Goal: Transaction & Acquisition: Purchase product/service

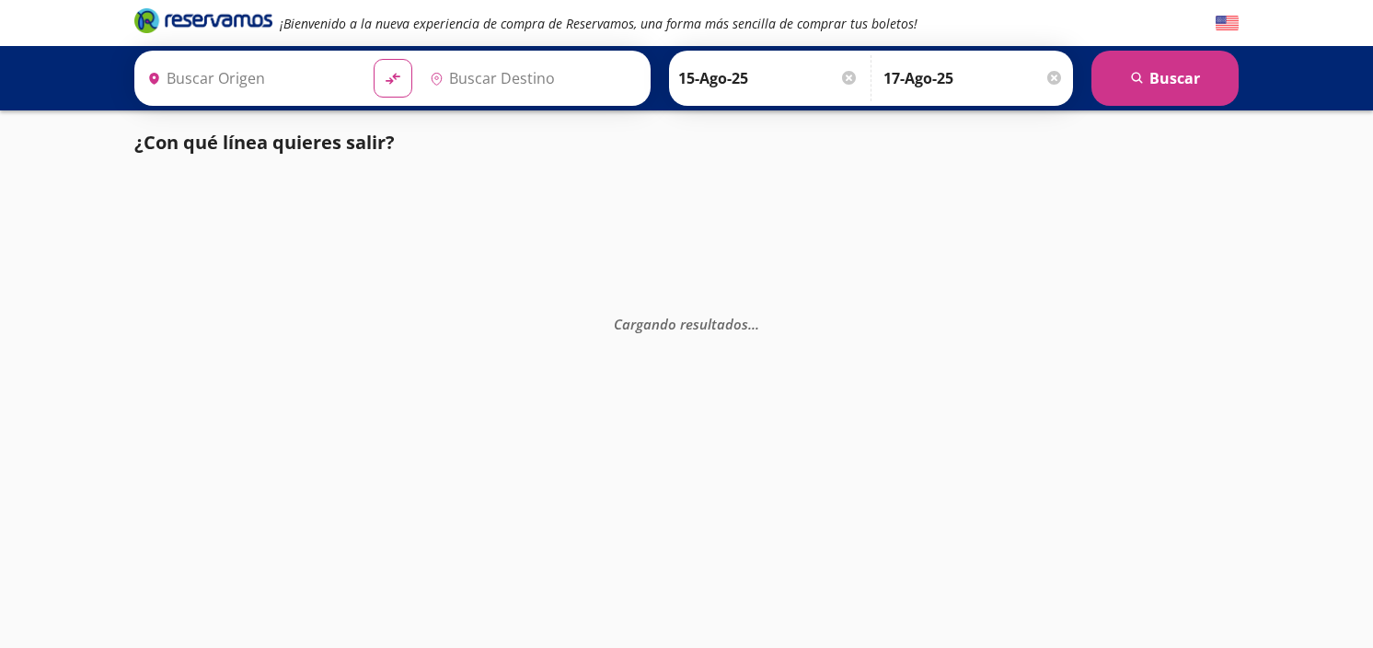
type input "[GEOGRAPHIC_DATA], [GEOGRAPHIC_DATA]"
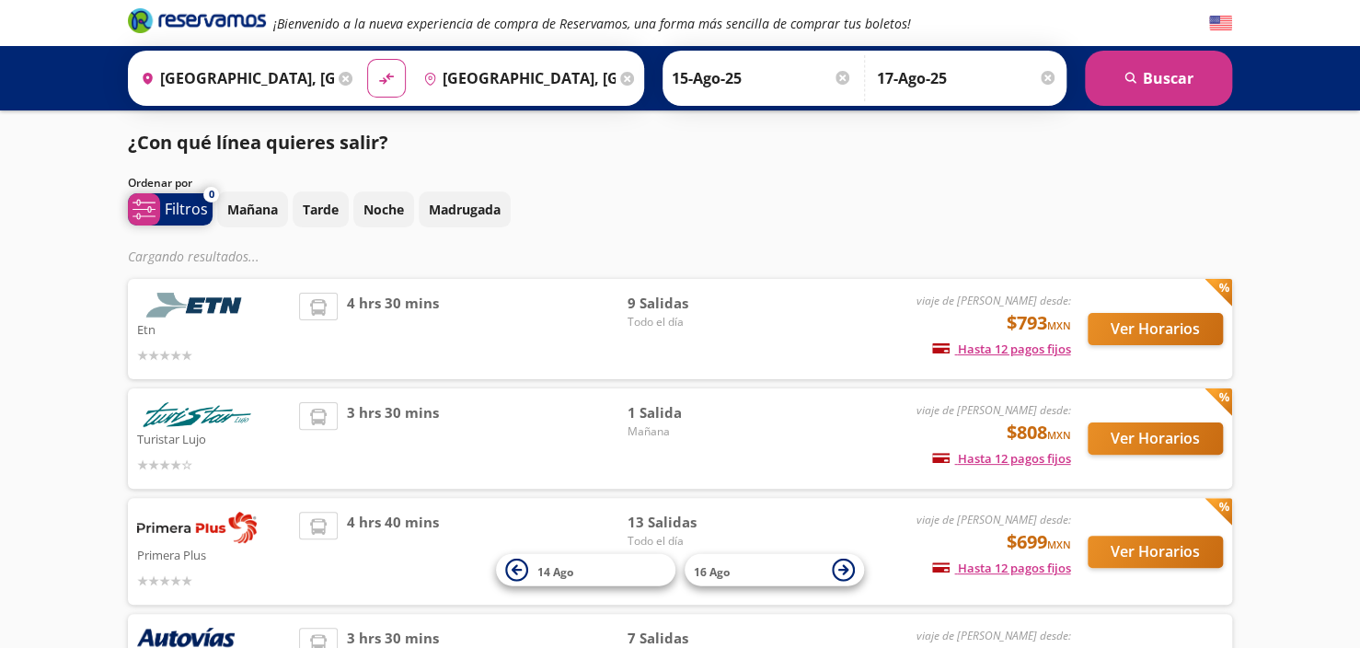
click at [189, 214] on p "Filtros" at bounding box center [186, 209] width 43 height 22
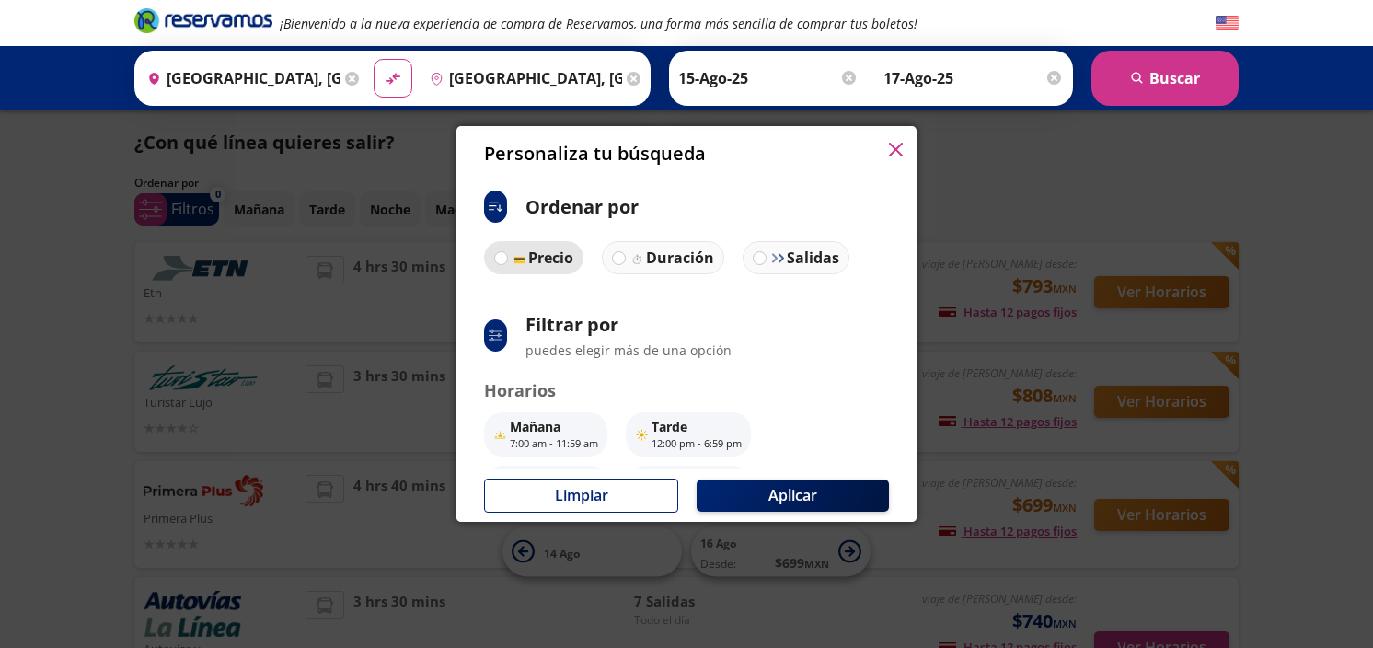
click at [572, 262] on p "Precio" at bounding box center [550, 258] width 45 height 22
click at [507, 262] on input "Precio" at bounding box center [501, 258] width 12 height 12
radio input "true"
click at [572, 268] on p "Precio" at bounding box center [549, 258] width 45 height 22
click at [506, 264] on input "Precio" at bounding box center [500, 258] width 12 height 12
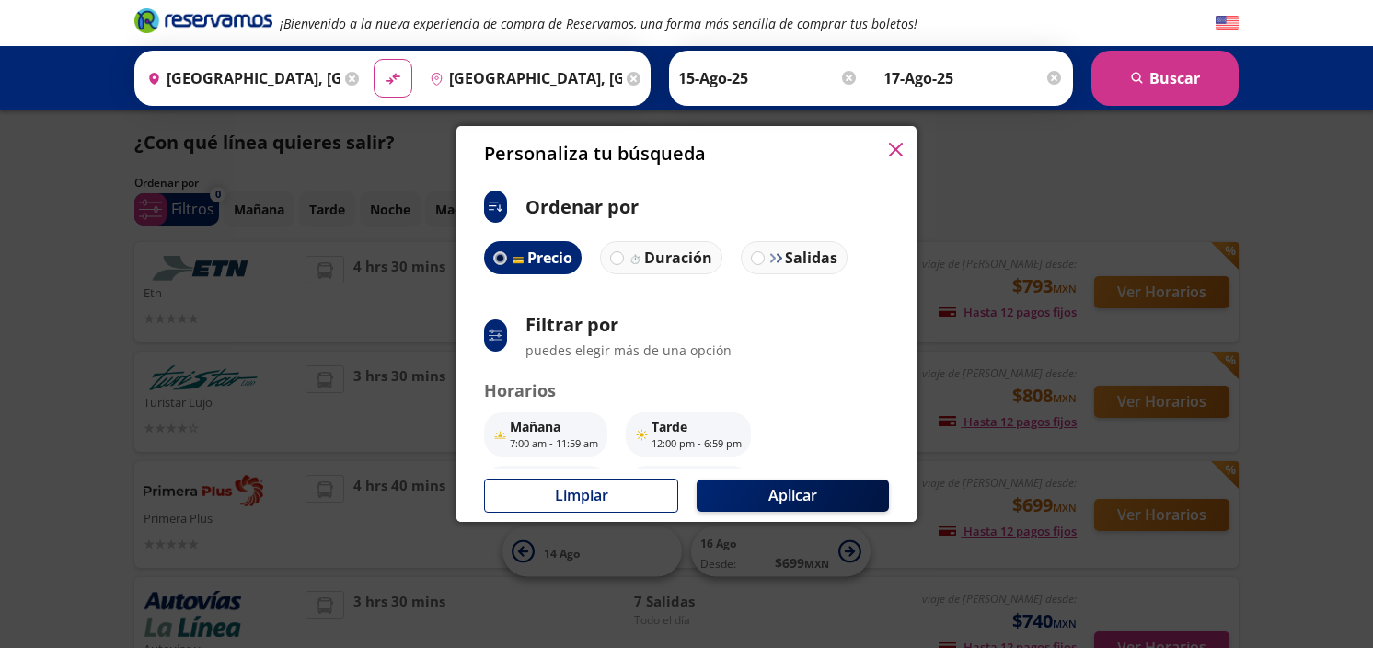
click at [544, 267] on p "Precio" at bounding box center [549, 258] width 45 height 22
click at [506, 264] on input "Precio" at bounding box center [500, 258] width 12 height 12
click at [794, 268] on p "Salidas" at bounding box center [811, 258] width 52 height 22
click at [764, 264] on input "Salidas" at bounding box center [758, 258] width 12 height 12
radio input "true"
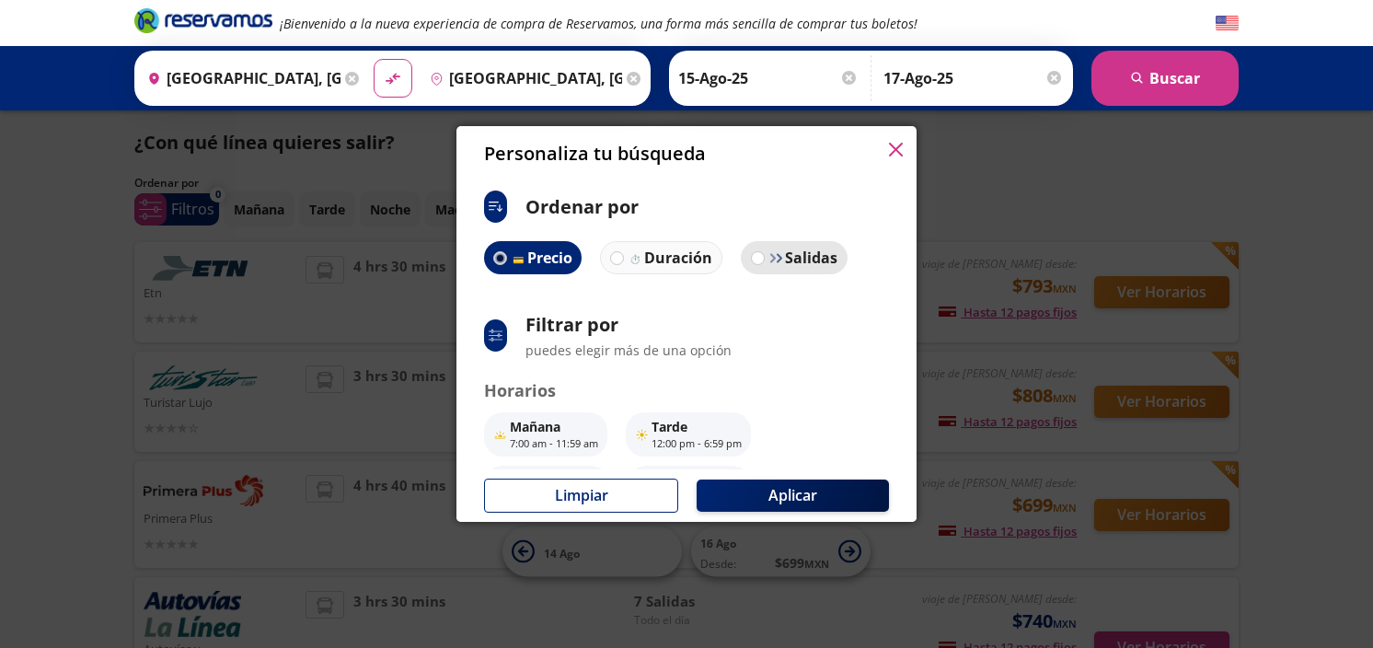
radio input "false"
click at [754, 268] on label "Salidas" at bounding box center [795, 257] width 105 height 33
click at [754, 264] on input "Salidas" at bounding box center [759, 258] width 12 height 12
click at [896, 161] on button "button" at bounding box center [896, 151] width 14 height 22
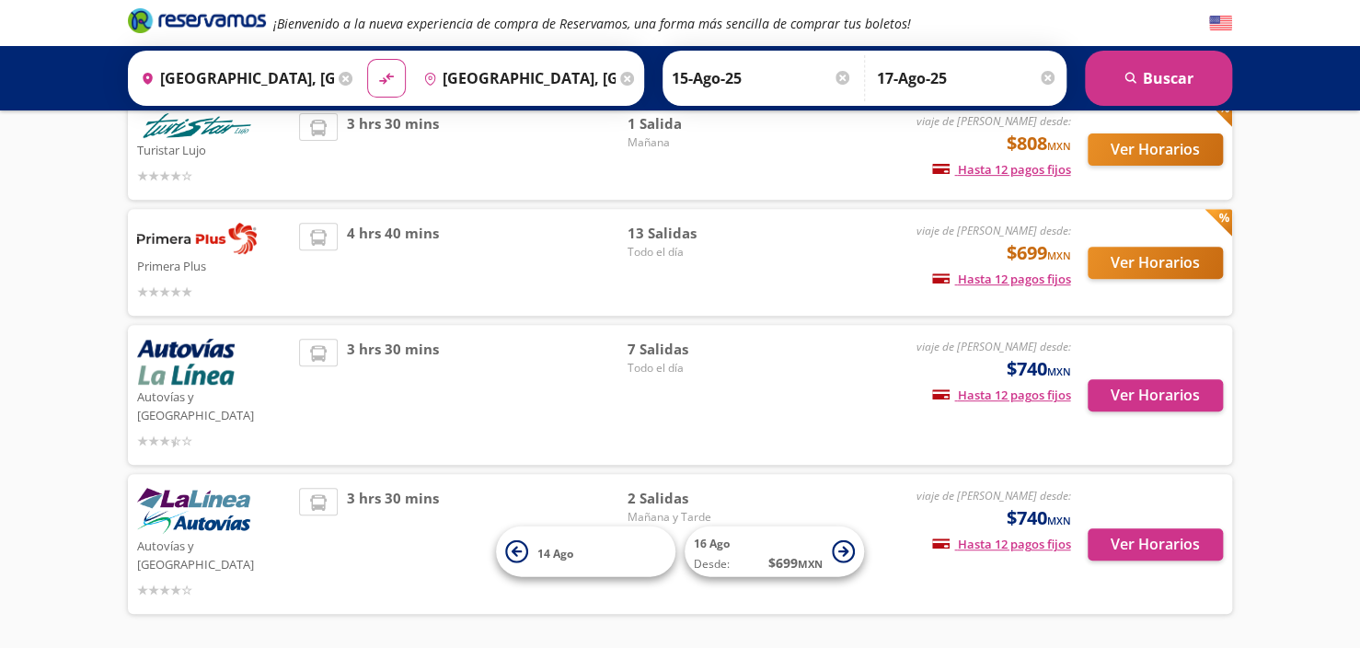
scroll to position [276, 0]
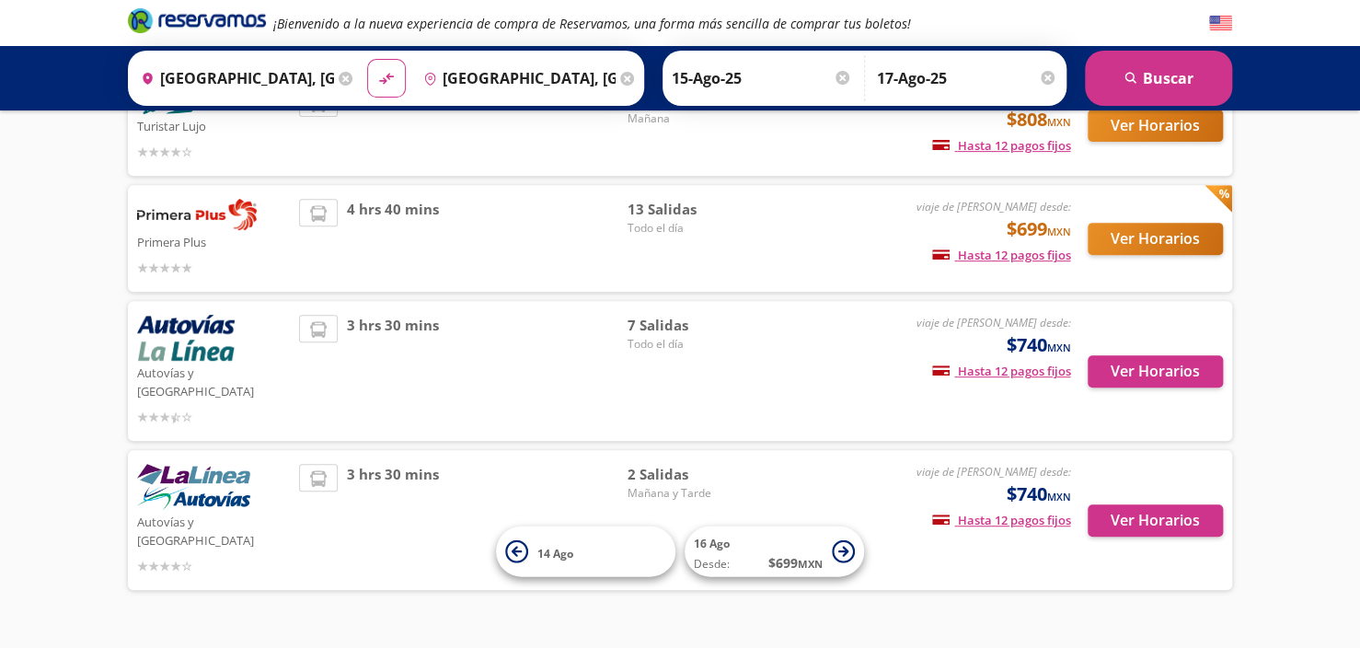
click at [221, 358] on img at bounding box center [186, 338] width 98 height 46
click at [1170, 355] on button "Ver Horarios" at bounding box center [1155, 371] width 135 height 32
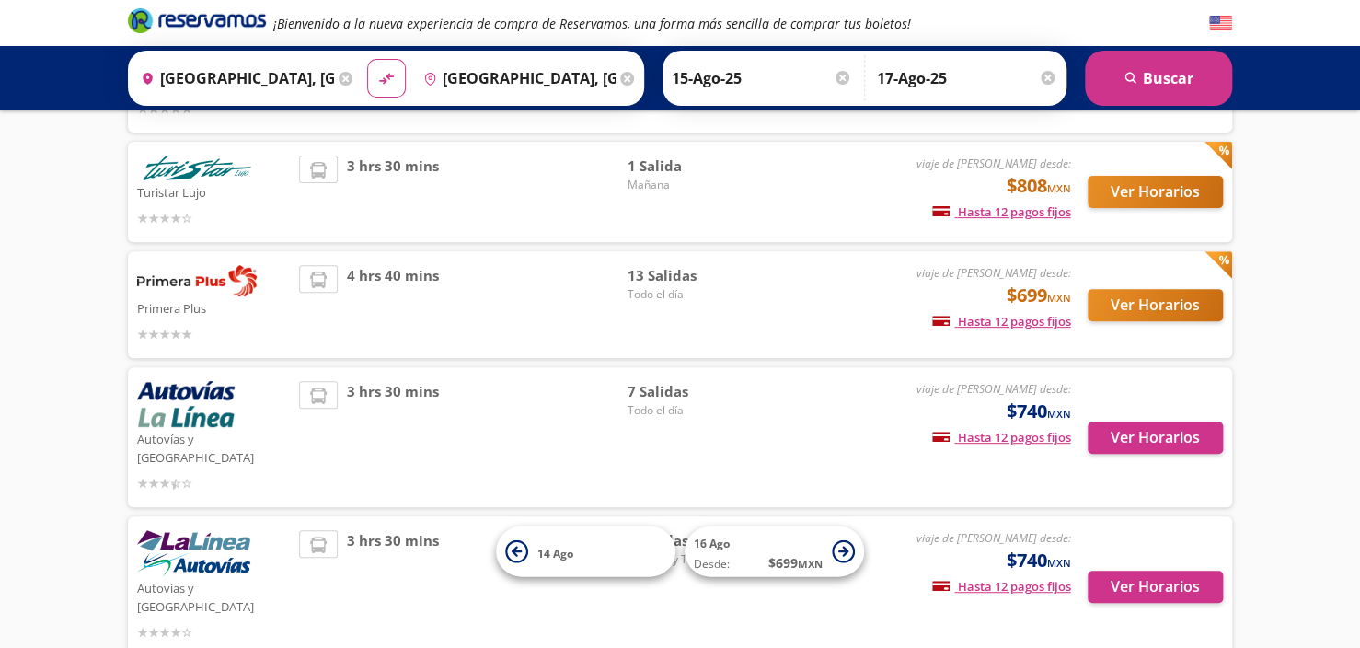
scroll to position [184, 0]
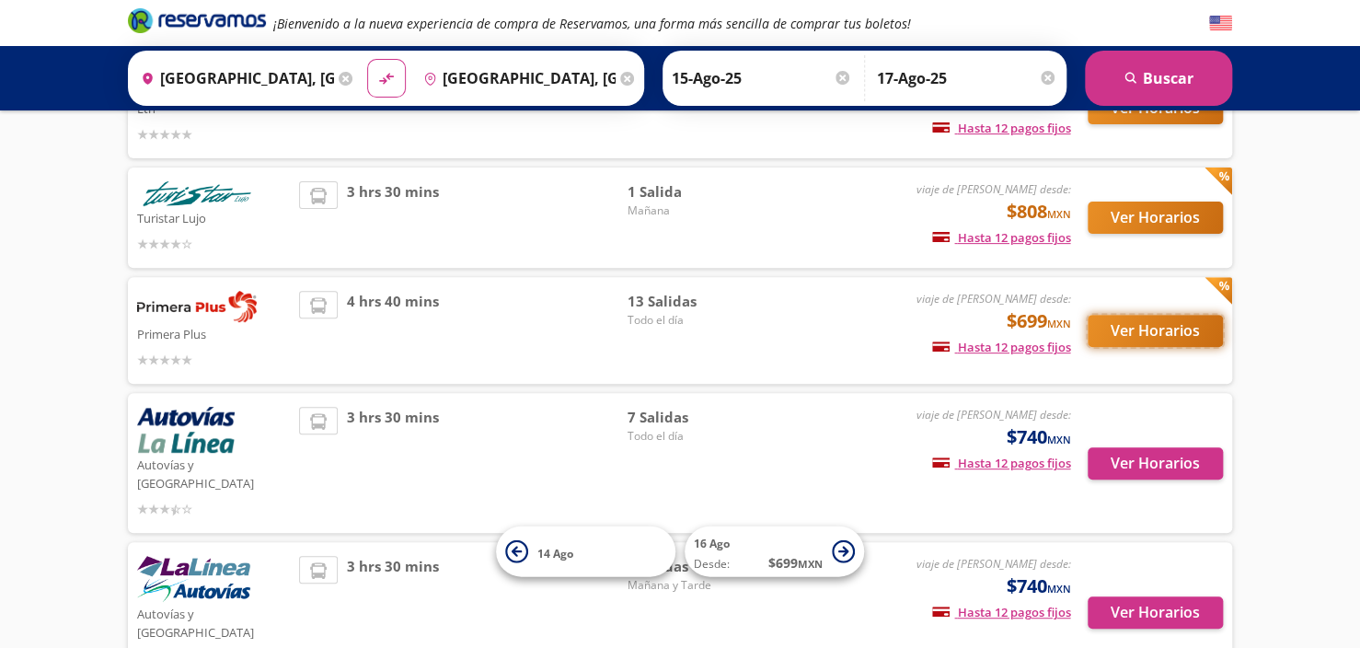
click at [1115, 334] on button "Ver Horarios" at bounding box center [1155, 331] width 135 height 32
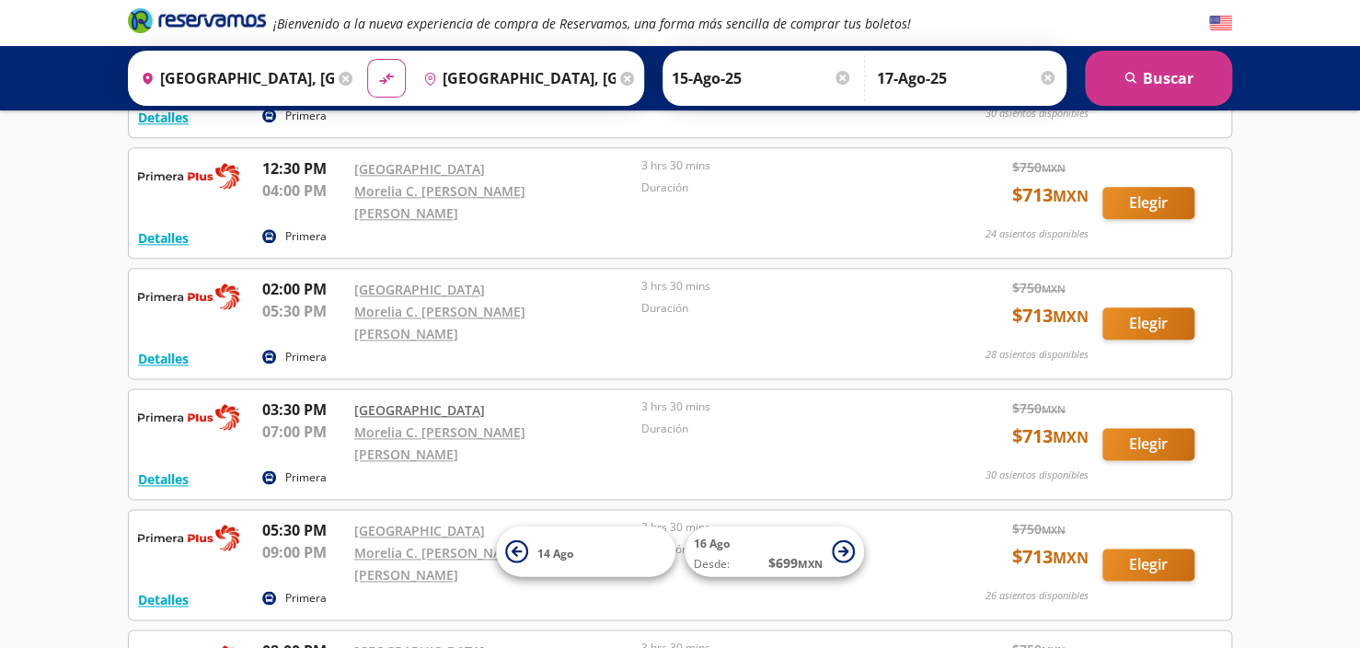
scroll to position [992, 0]
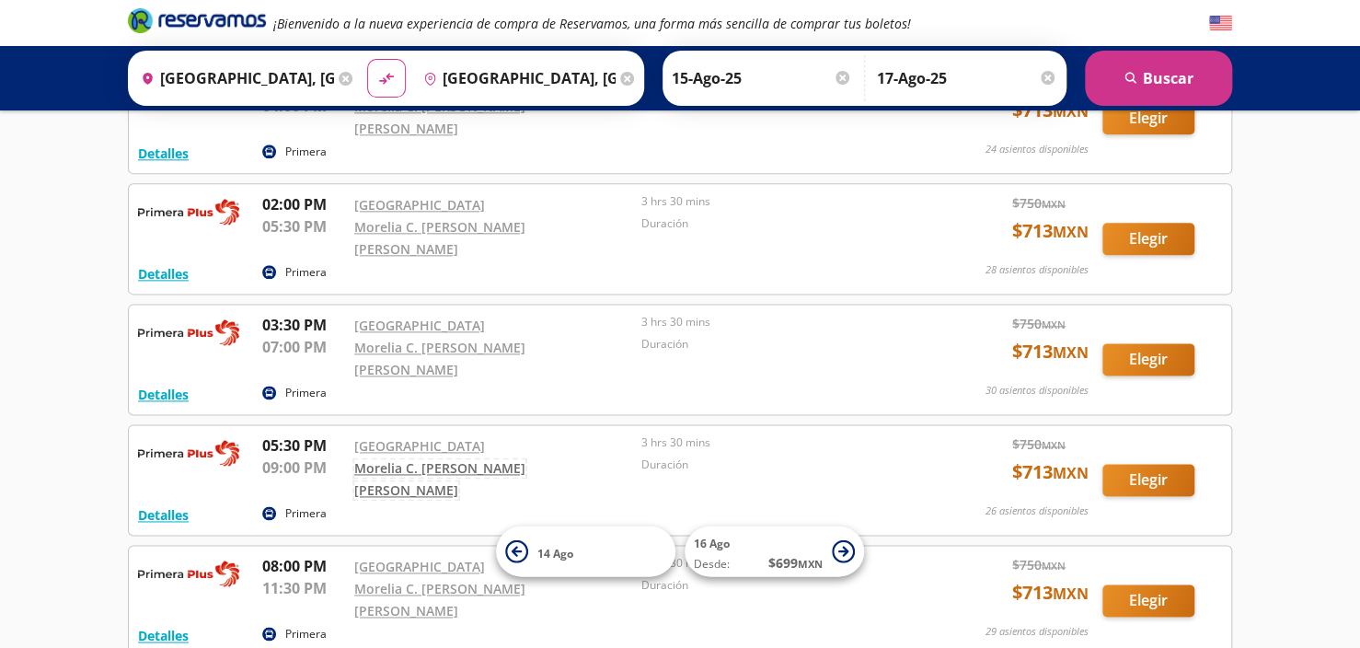
click at [526, 459] on link "Morelia C. [PERSON_NAME] [PERSON_NAME]" at bounding box center [439, 479] width 171 height 40
click at [1135, 343] on button "Elegir" at bounding box center [1149, 359] width 92 height 32
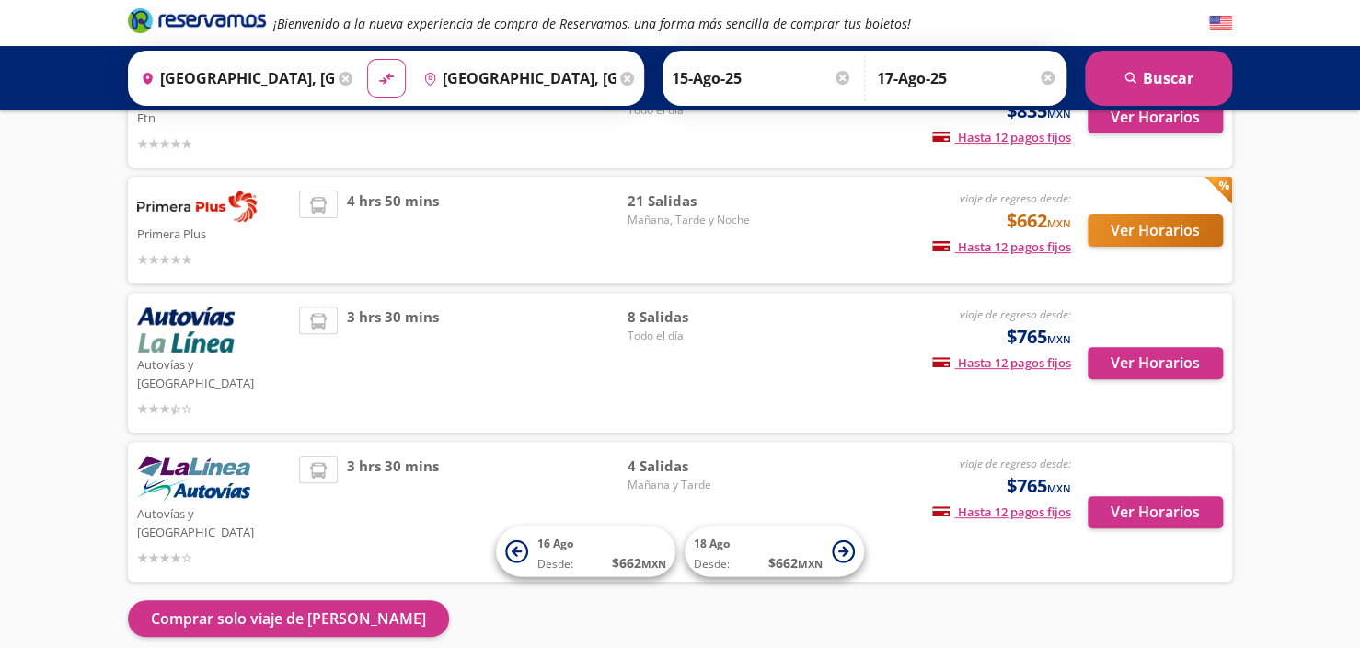
scroll to position [128, 0]
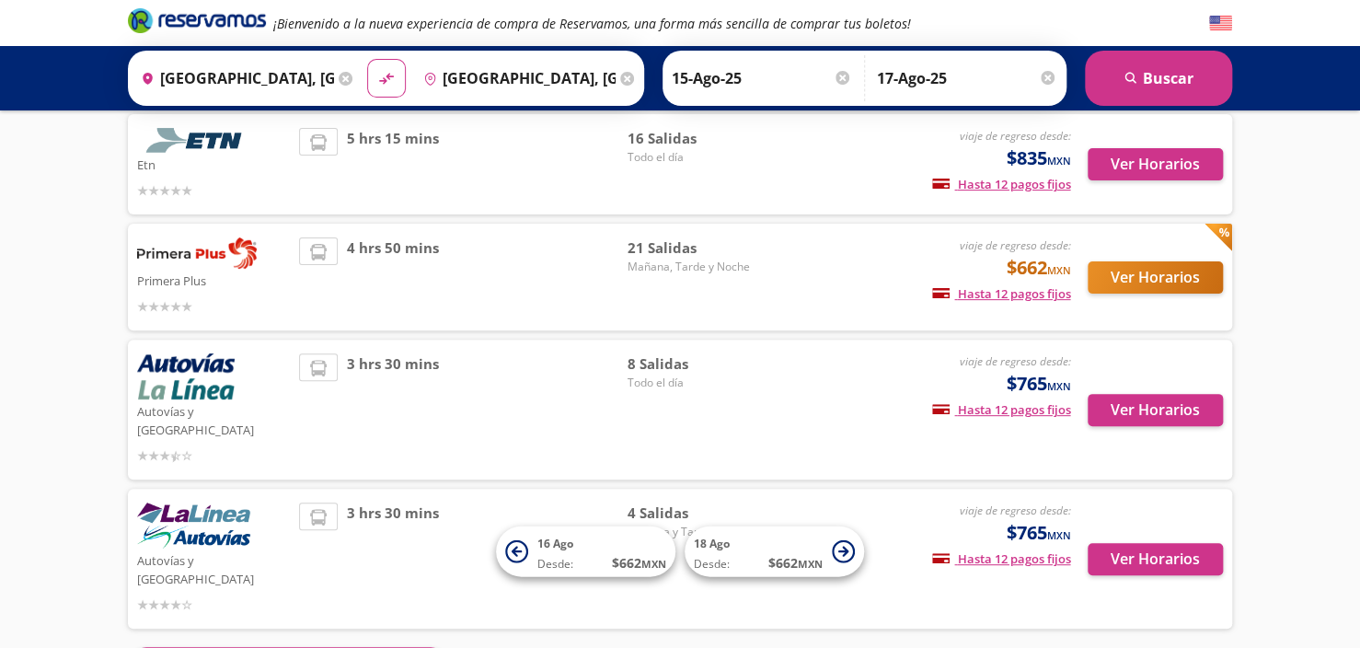
click at [501, 306] on div "4 hrs 50 mins" at bounding box center [463, 276] width 329 height 79
click at [1129, 279] on button "Ver Horarios" at bounding box center [1155, 277] width 135 height 32
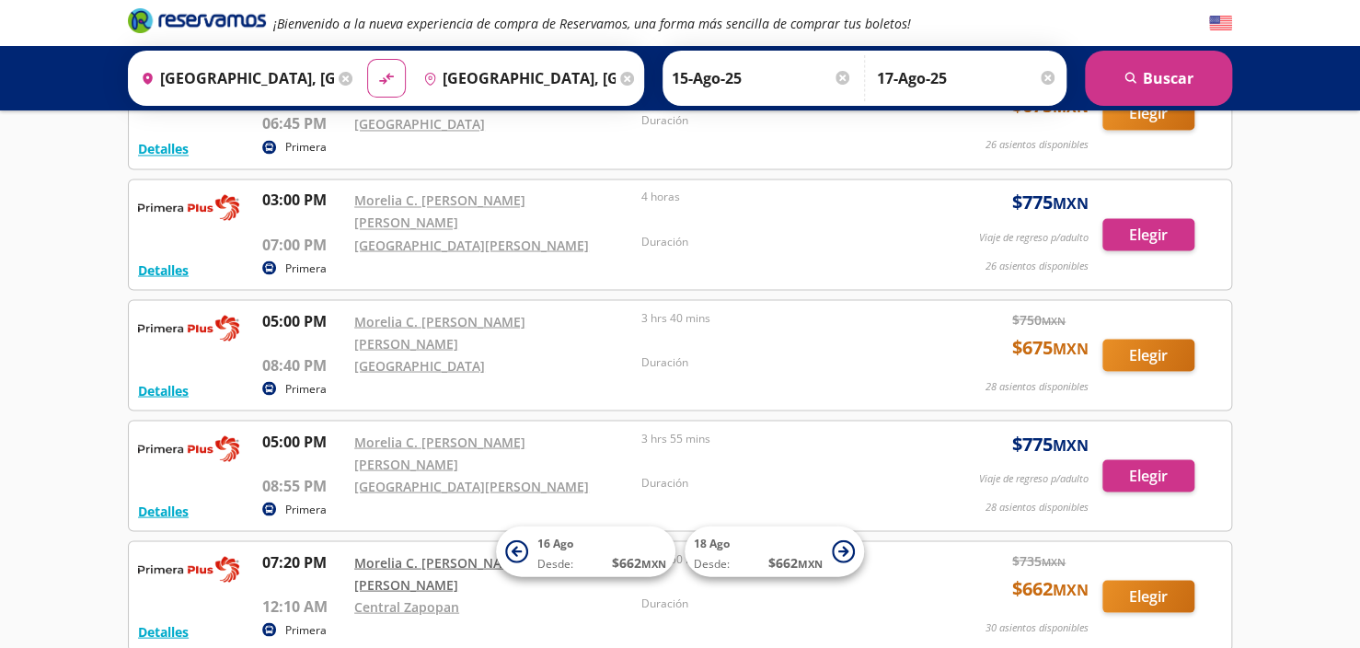
scroll to position [1473, 0]
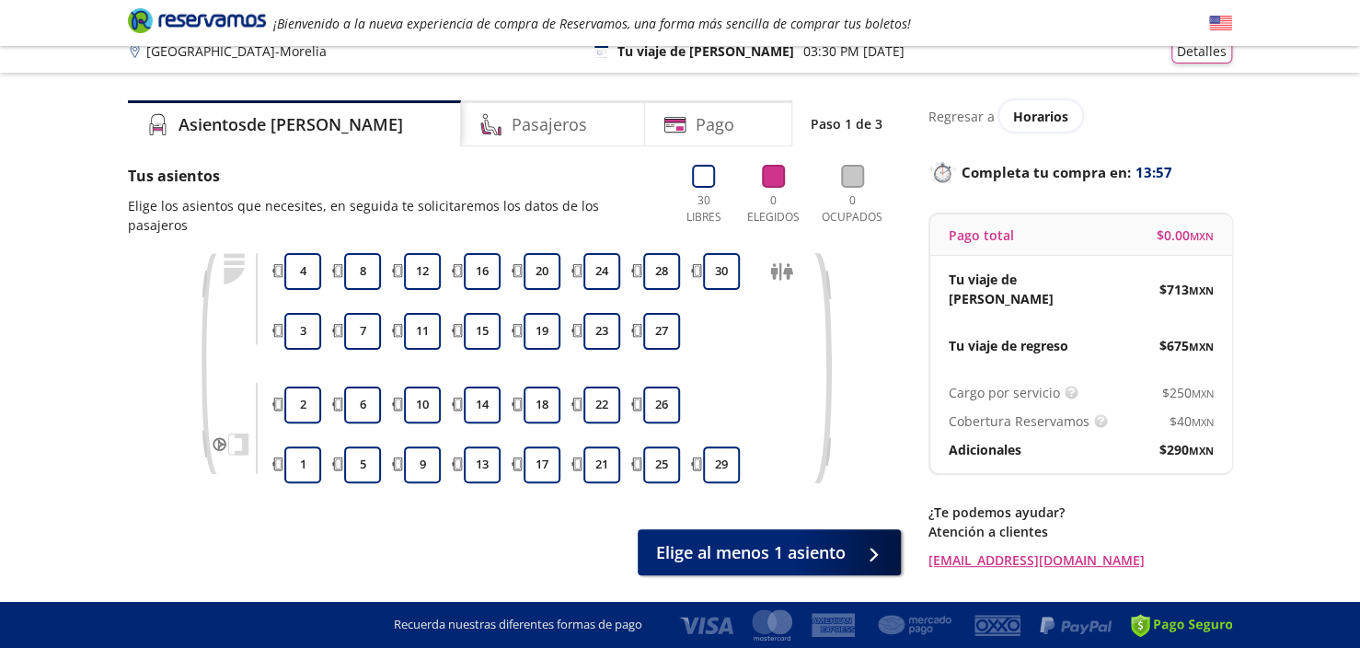
scroll to position [47, 0]
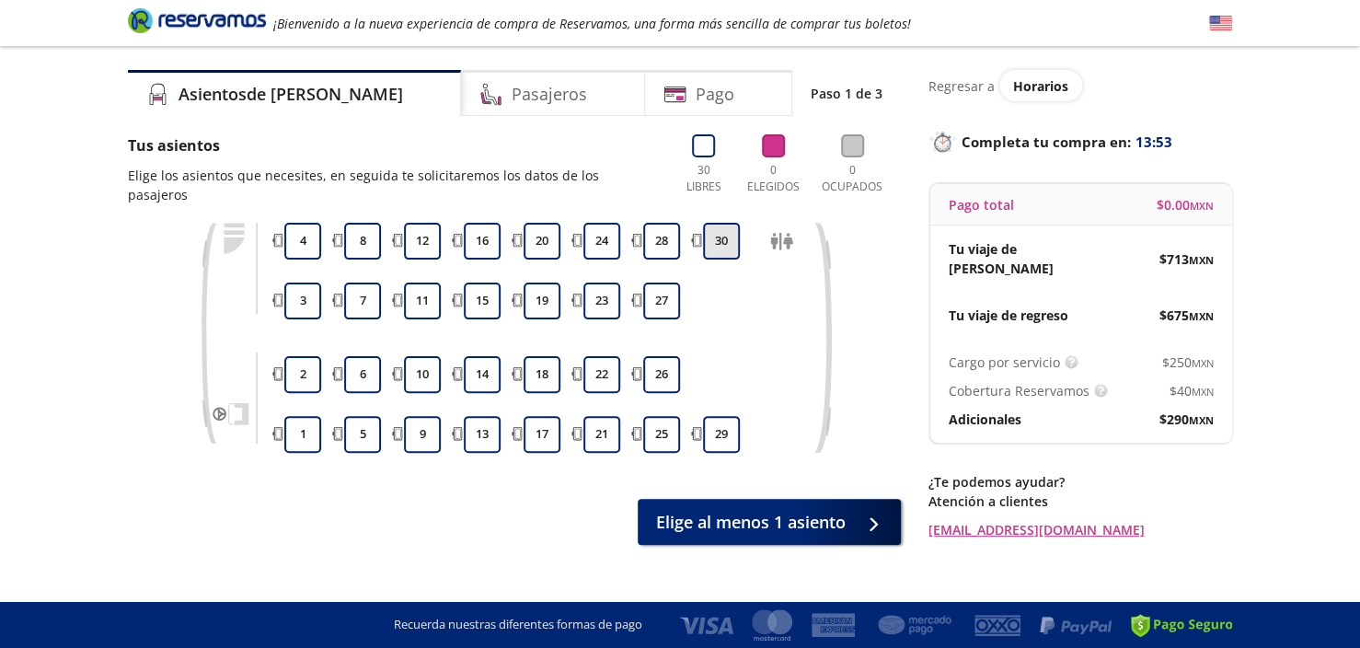
click at [724, 224] on button "30" at bounding box center [721, 241] width 37 height 37
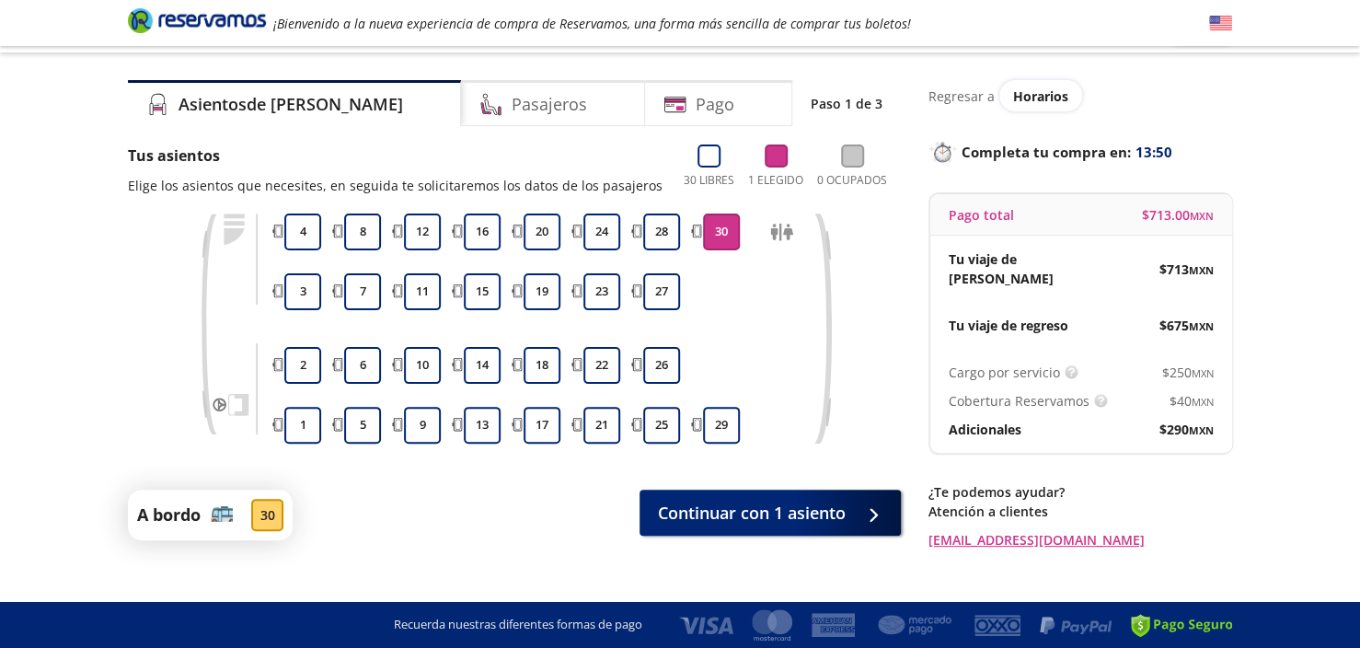
scroll to position [0, 0]
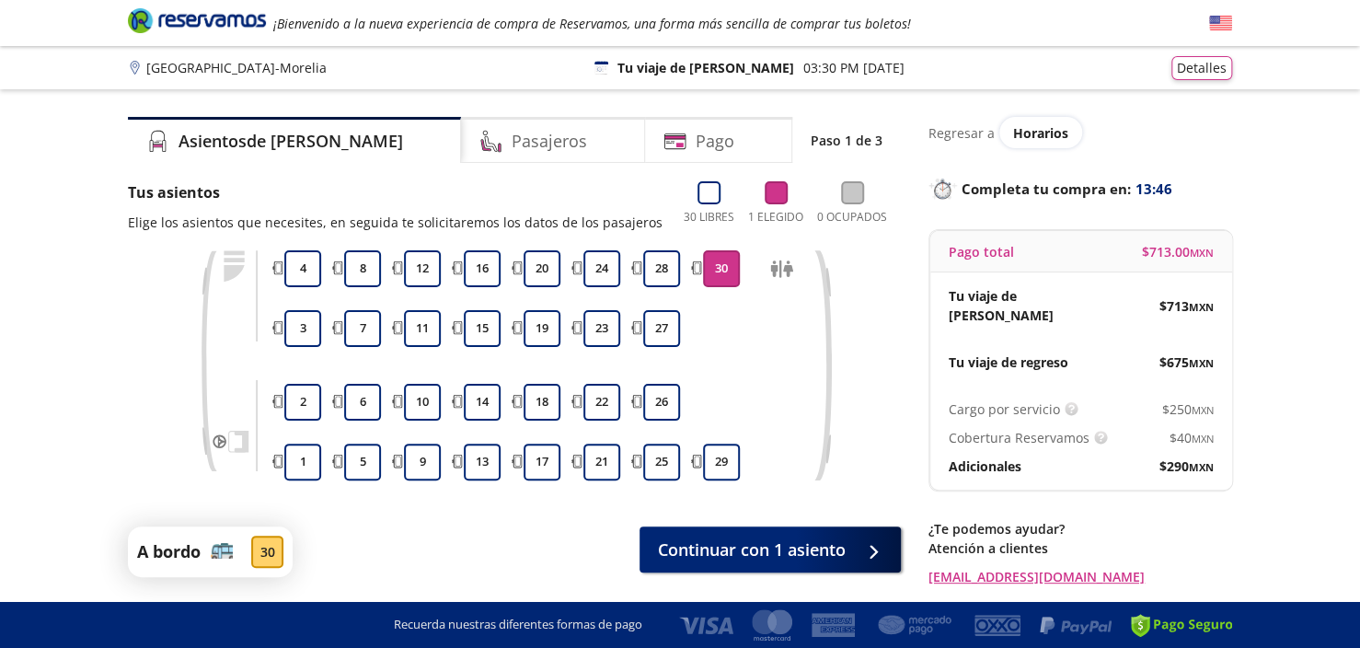
drag, startPoint x: 1149, startPoint y: 453, endPoint x: 1214, endPoint y: 456, distance: 65.4
click at [1214, 456] on div "Cargo por servicio Esto nos permite seguir trabajando para ofrecerte la mayor c…" at bounding box center [1081, 438] width 302 height 104
click at [966, 428] on p "Cobertura Reservamos" at bounding box center [1019, 437] width 141 height 19
click at [547, 159] on div "Pasajeros" at bounding box center [553, 140] width 184 height 46
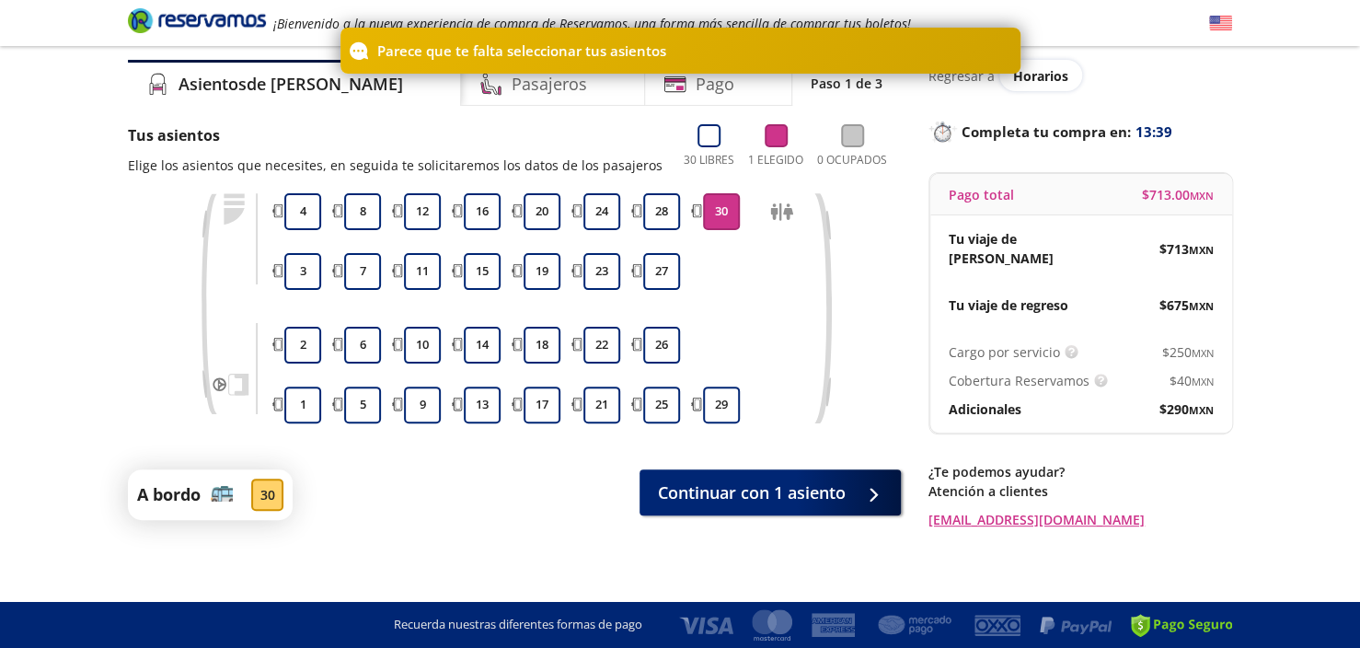
scroll to position [58, 0]
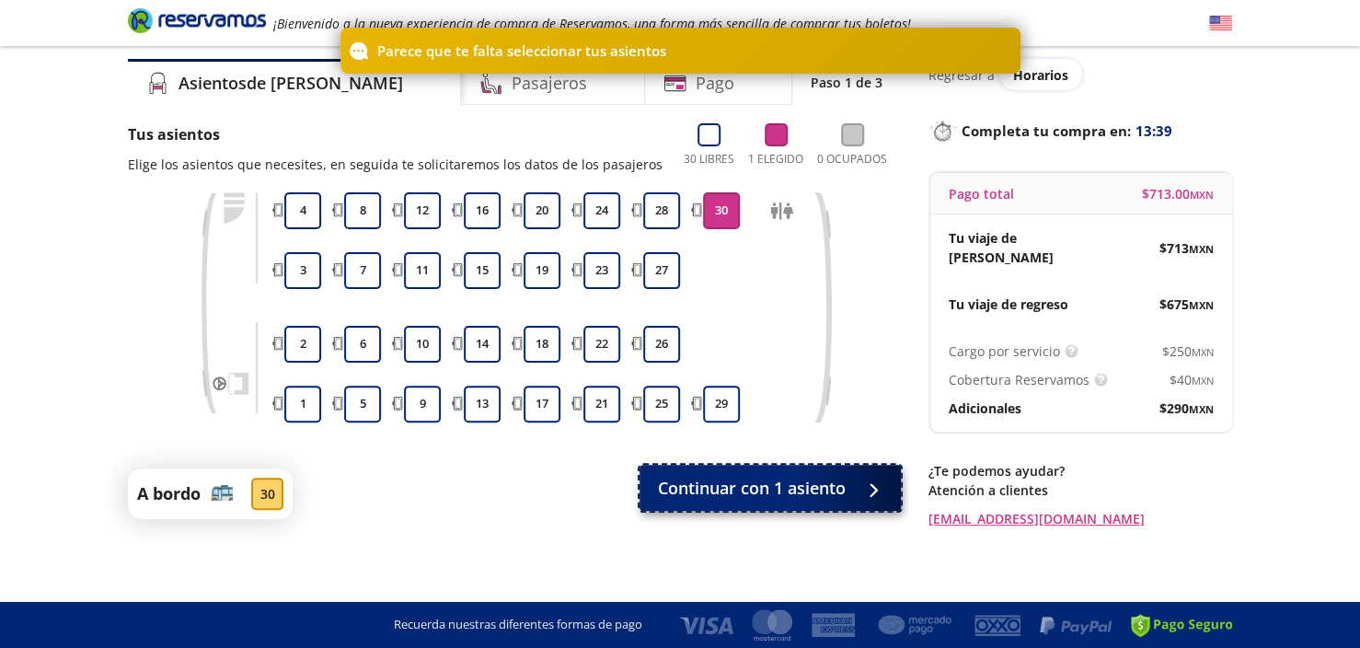
click at [842, 478] on span "Continuar con 1 asiento" at bounding box center [752, 488] width 188 height 25
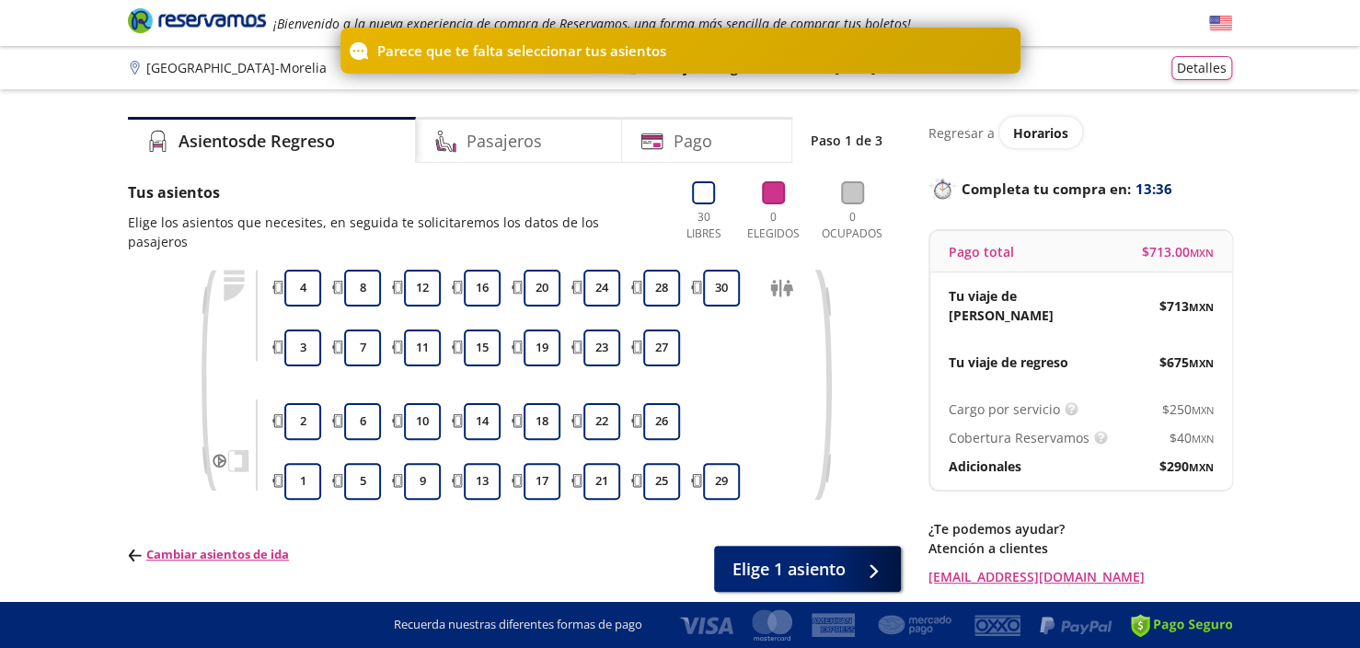
click at [989, 51] on div "Parece que te falta seleccionar tus asientos" at bounding box center [681, 51] width 680 height 46
drag, startPoint x: 811, startPoint y: 52, endPoint x: 828, endPoint y: 22, distance: 35.0
click at [826, 25] on div "Parece que te falta seleccionar tus asientos Group 9 Created with Sketch. Elige…" at bounding box center [680, 360] width 1360 height 721
click at [792, 105] on div "Group 9 Created with Sketch. Elige tus asientos de regreso [GEOGRAPHIC_DATA] - …" at bounding box center [680, 360] width 1360 height 721
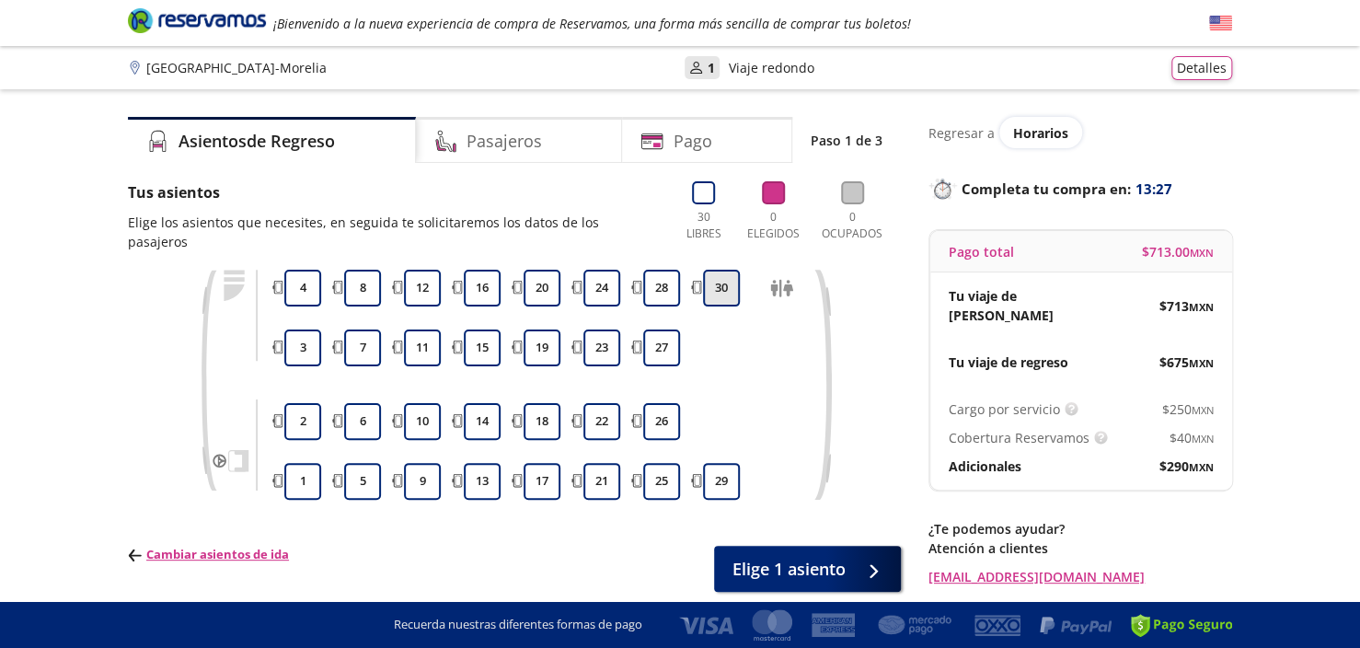
click at [725, 270] on button "30" at bounding box center [721, 288] width 37 height 37
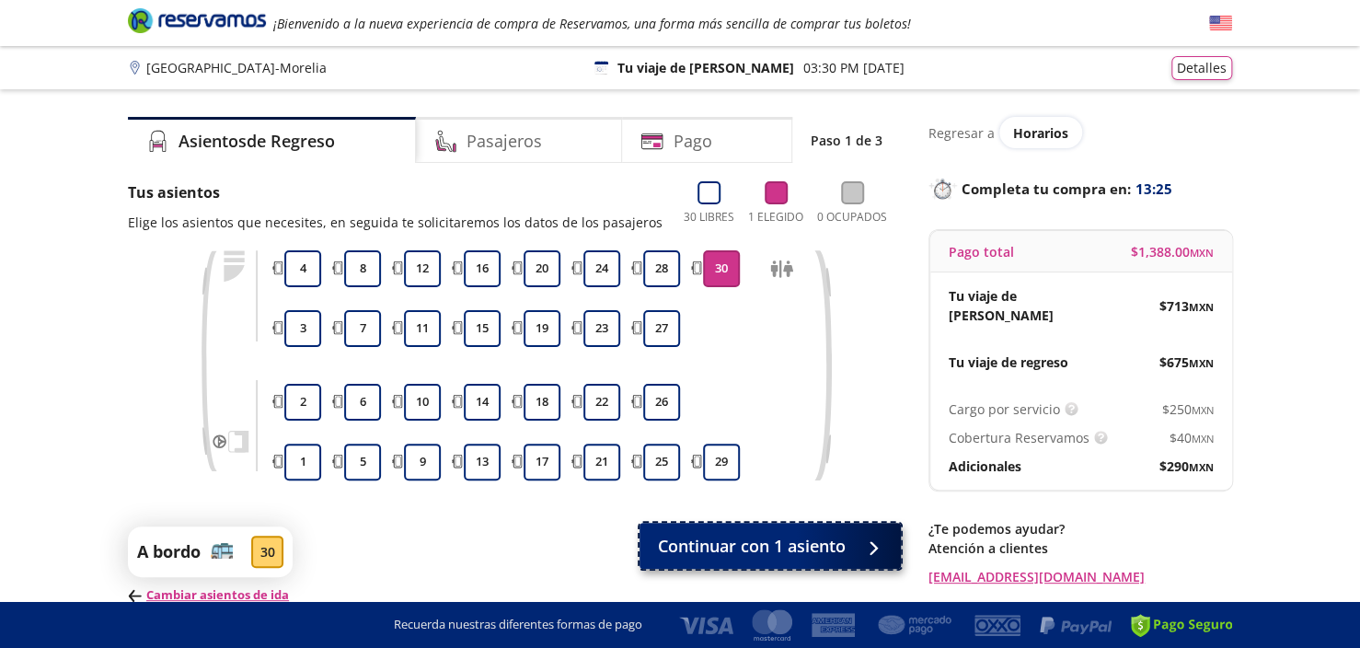
click at [785, 552] on span "Continuar con 1 asiento" at bounding box center [752, 546] width 188 height 25
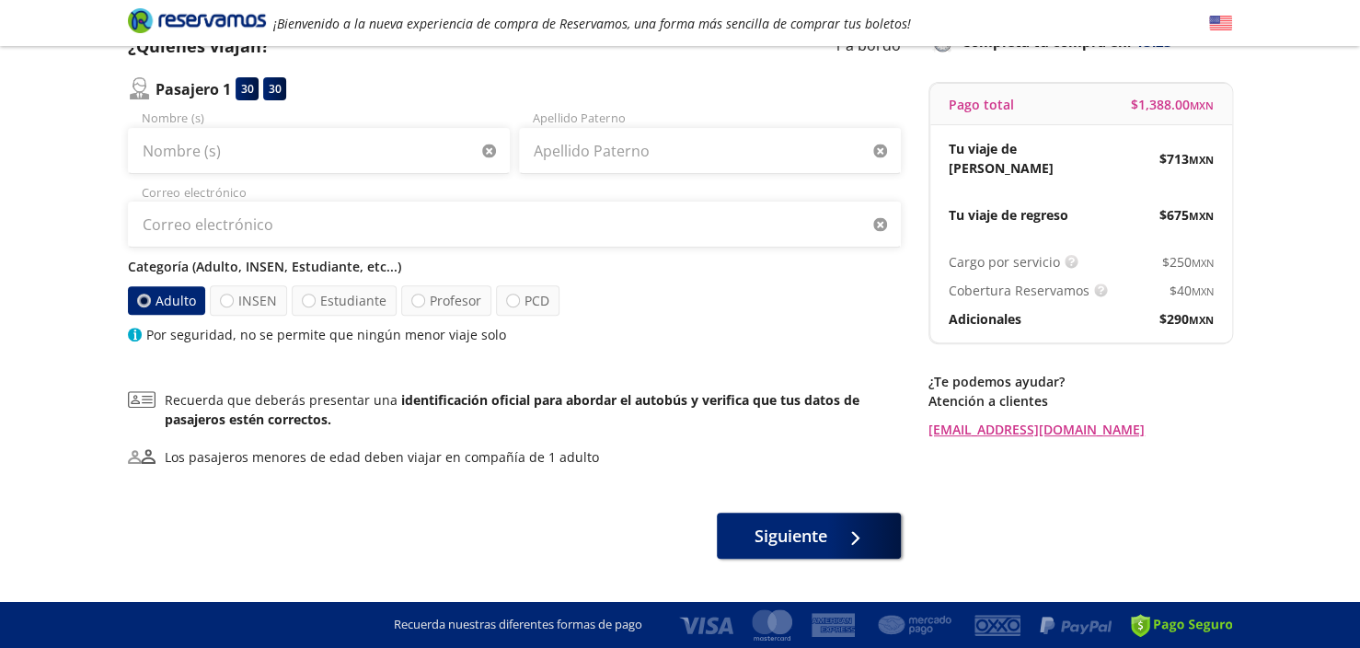
scroll to position [184, 0]
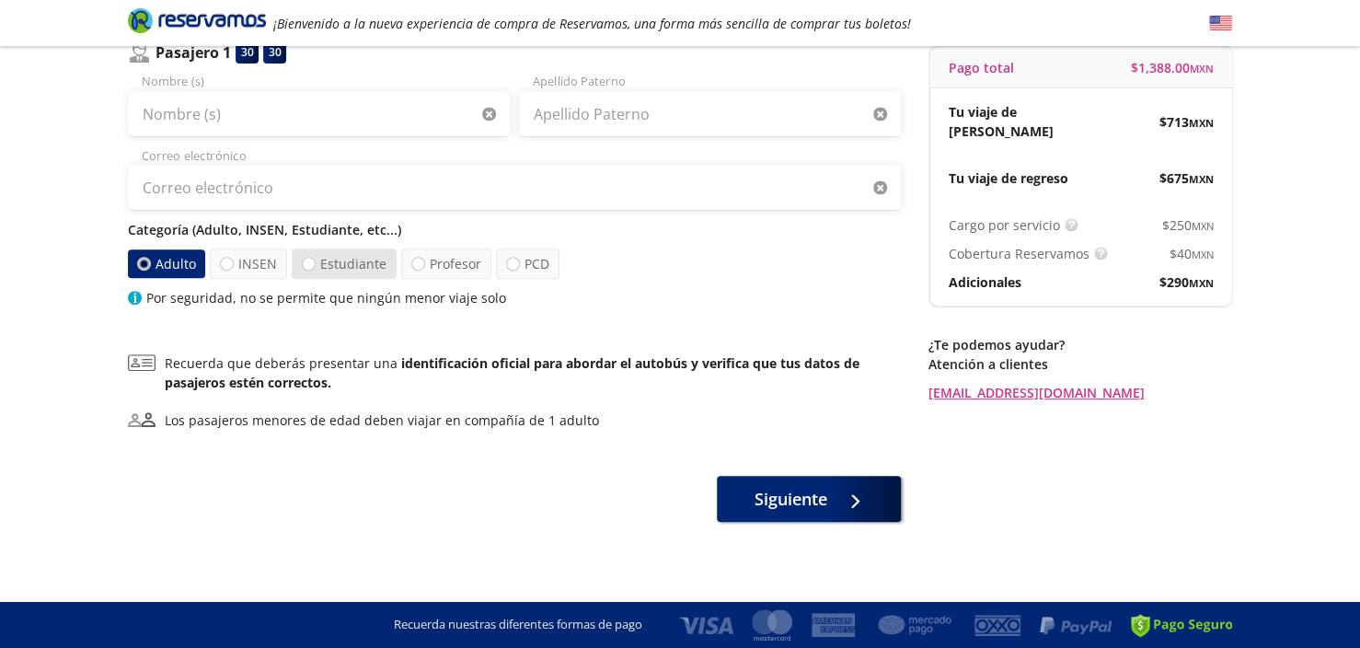
click at [374, 268] on label "Estudiante" at bounding box center [344, 264] width 105 height 30
click at [315, 268] on input "Estudiante" at bounding box center [309, 264] width 12 height 12
radio input "true"
radio input "false"
click at [364, 87] on div "Nombre (s)" at bounding box center [319, 105] width 382 height 64
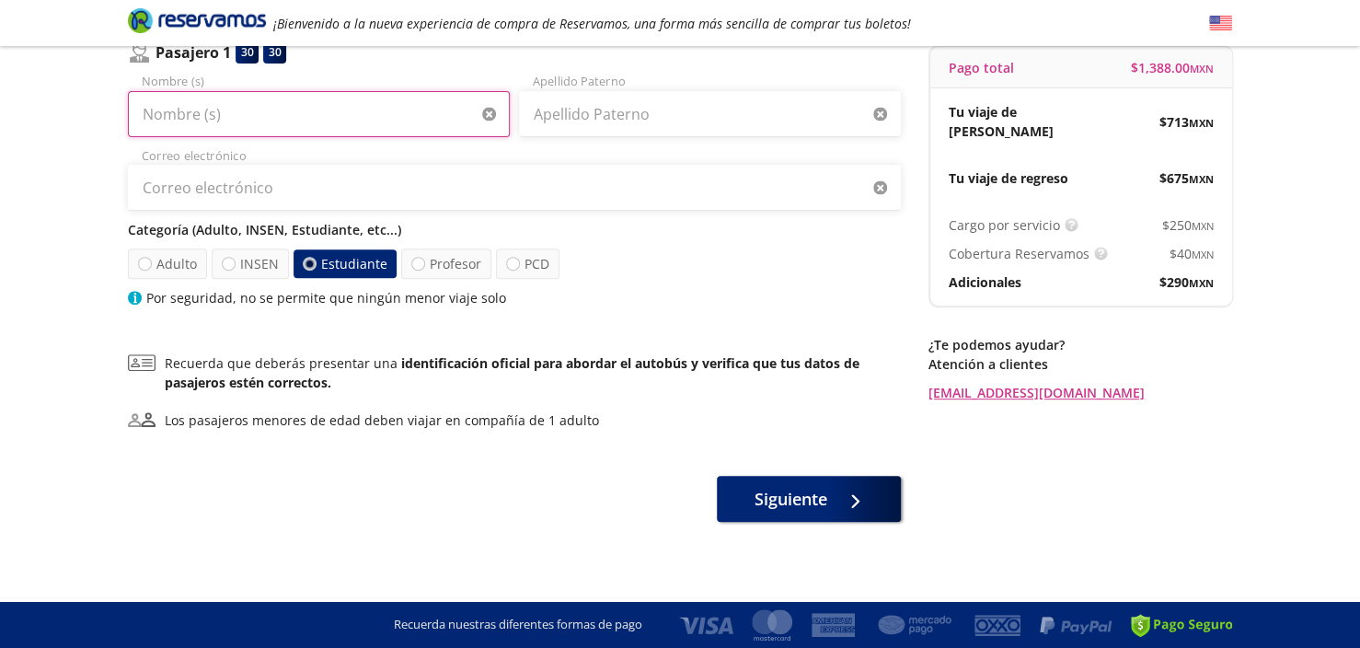
click at [366, 104] on input "Nombre (s)" at bounding box center [319, 114] width 382 height 46
type input "[PERSON_NAME]"
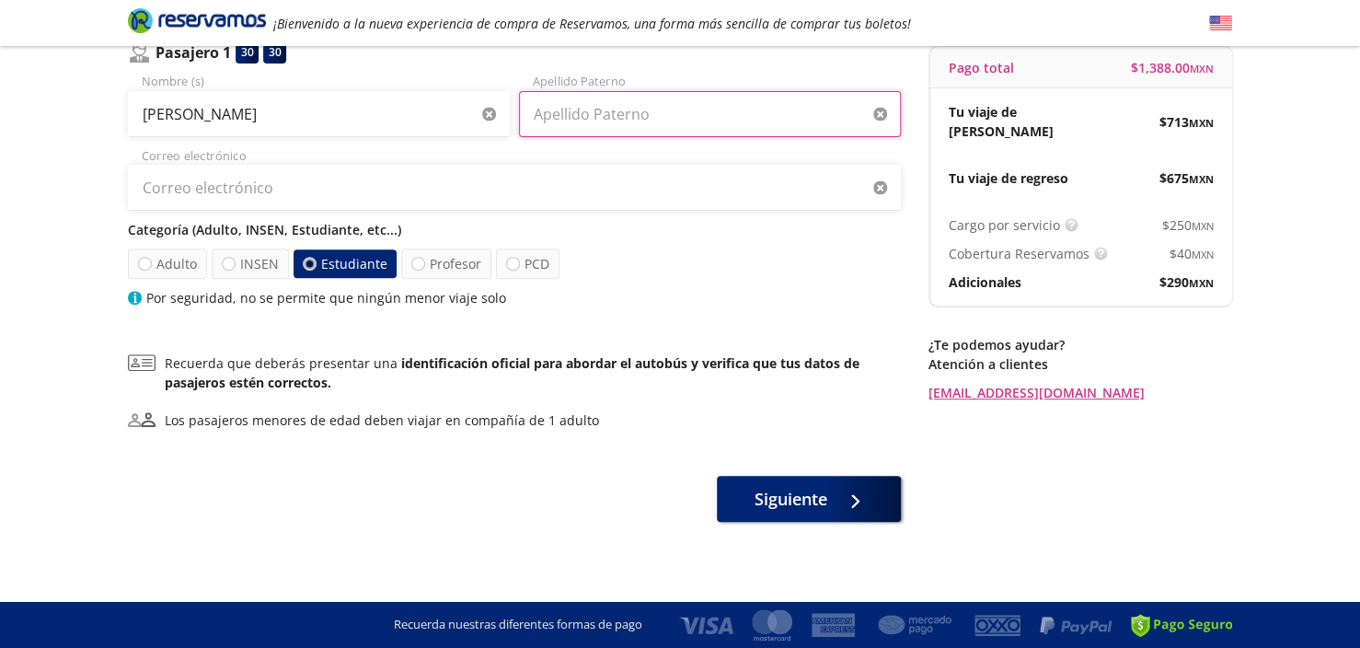
click at [620, 113] on input "Apellido Paterno" at bounding box center [710, 114] width 382 height 46
type input "llamas"
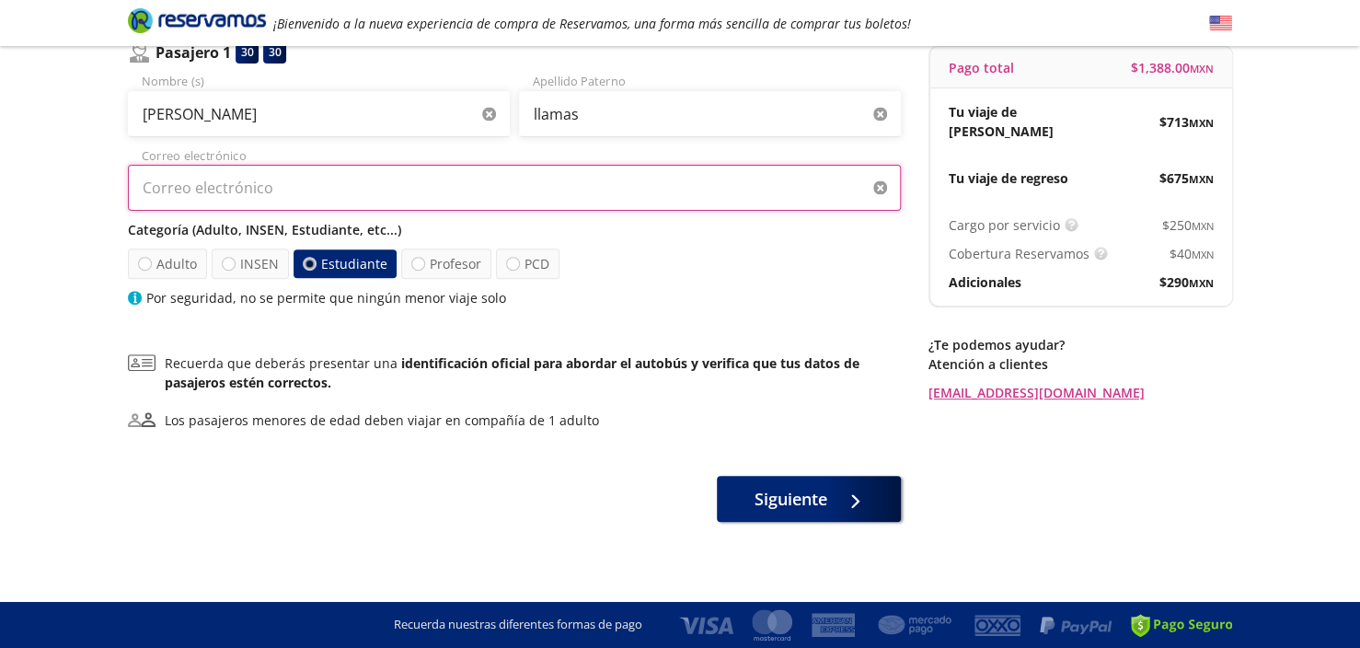
click at [541, 202] on input "Correo electrónico" at bounding box center [514, 188] width 773 height 46
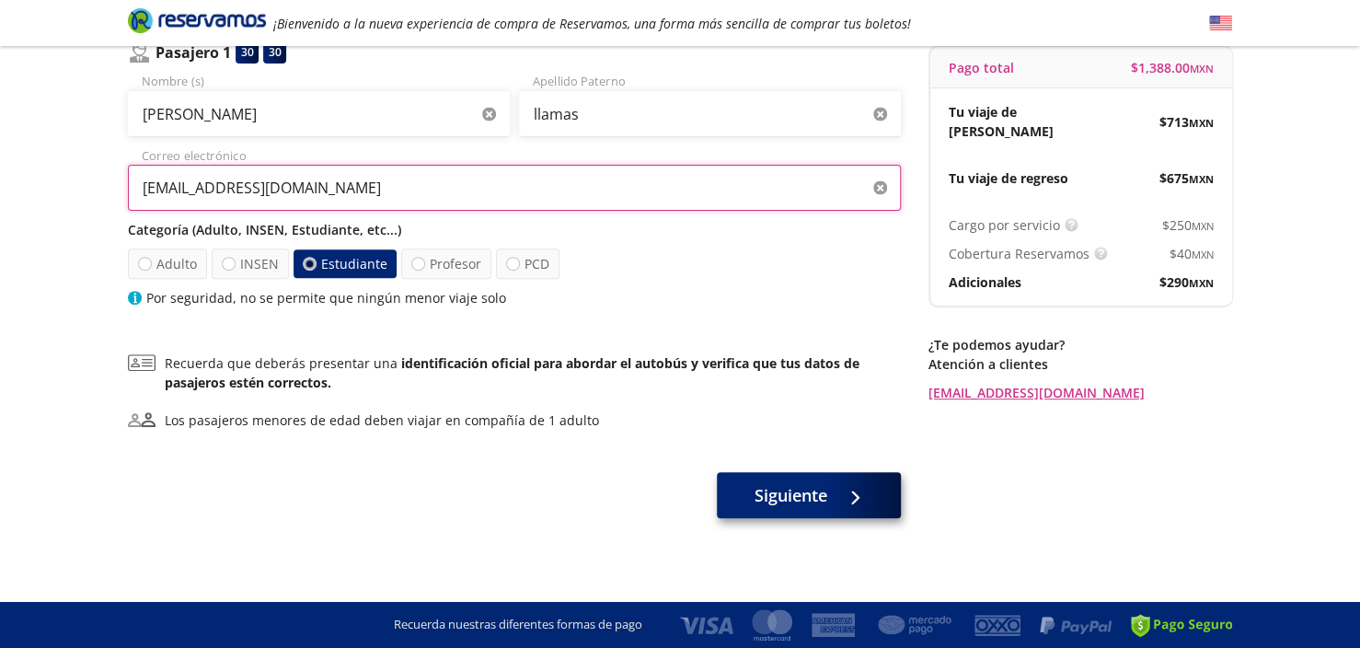
type input "[EMAIL_ADDRESS][DOMAIN_NAME]"
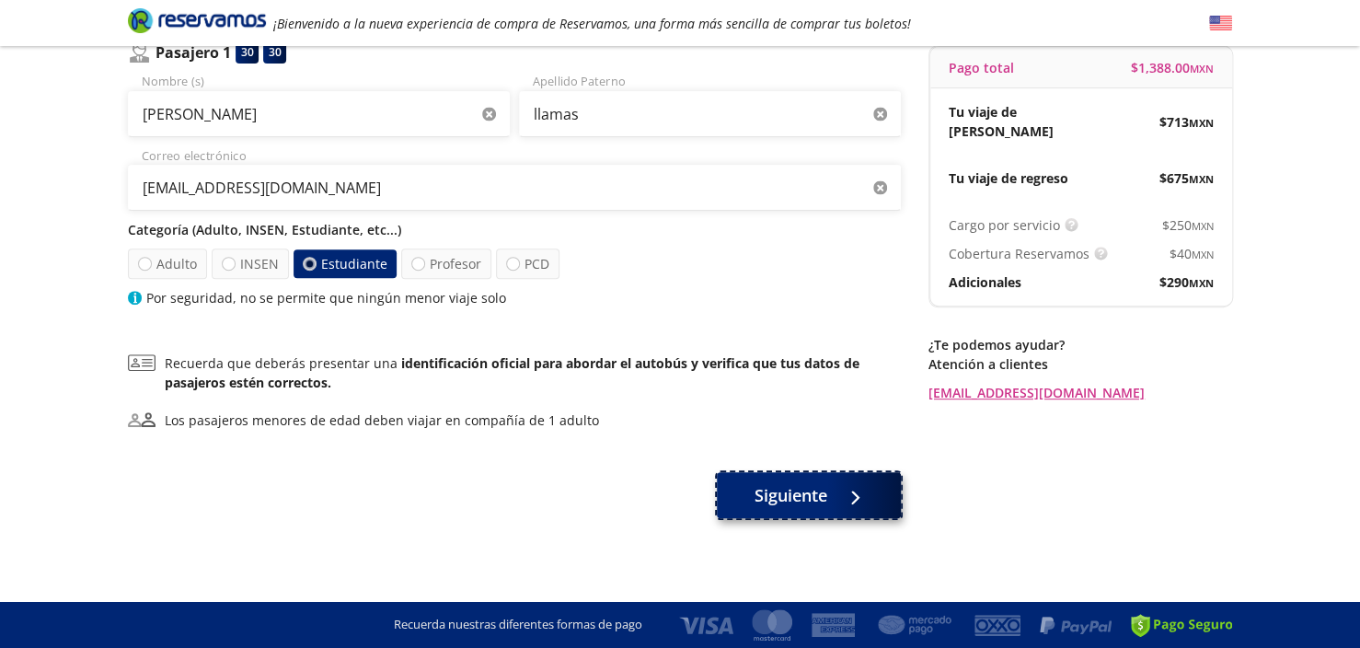
click at [782, 497] on span "Siguiente" at bounding box center [791, 495] width 73 height 25
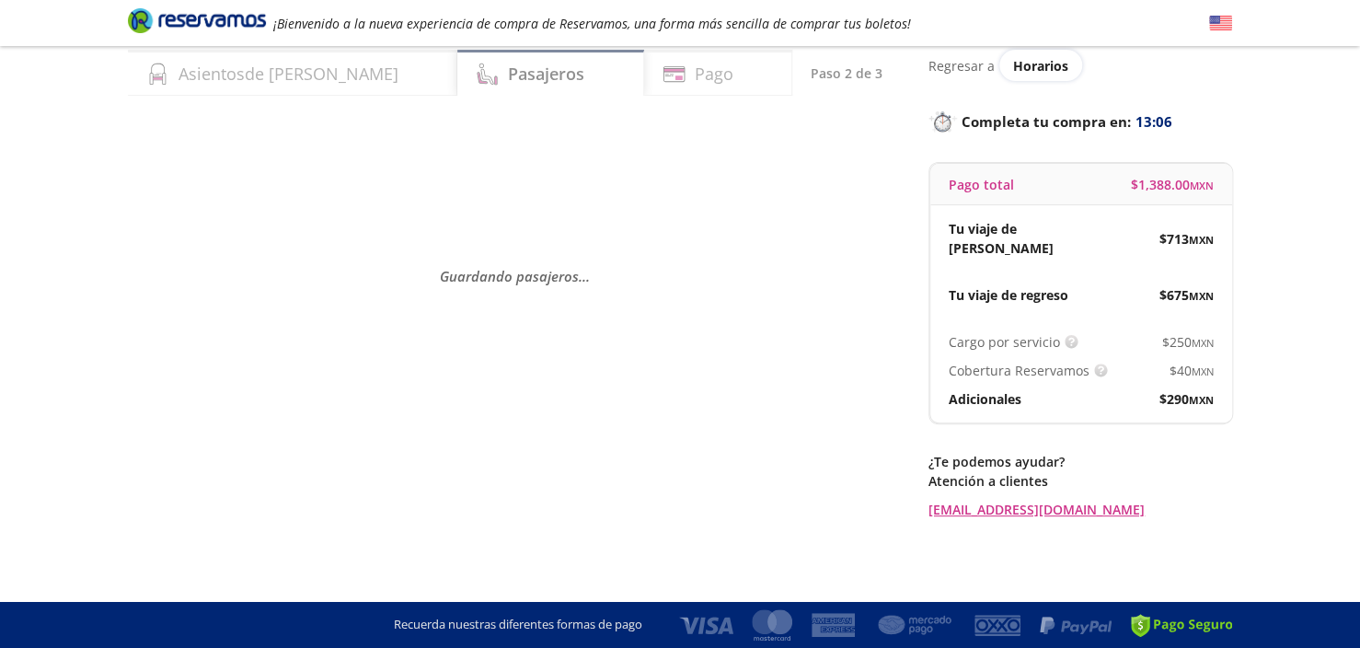
scroll to position [0, 0]
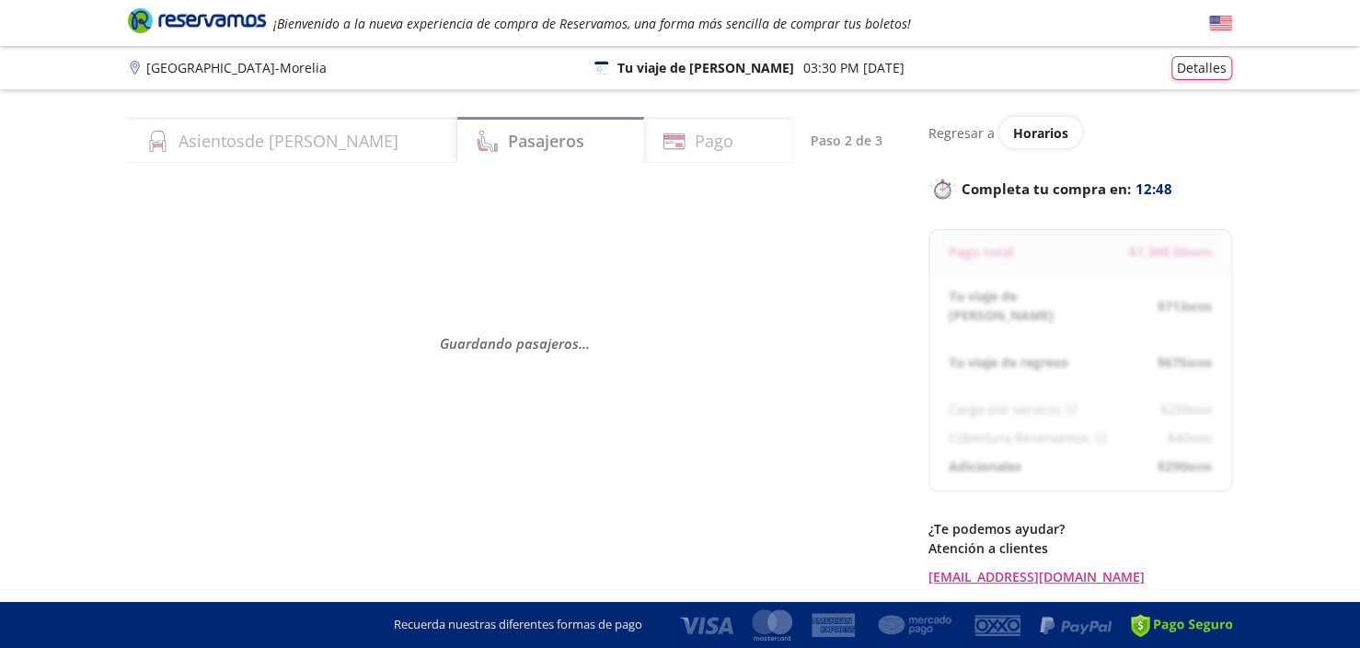
select select "MX"
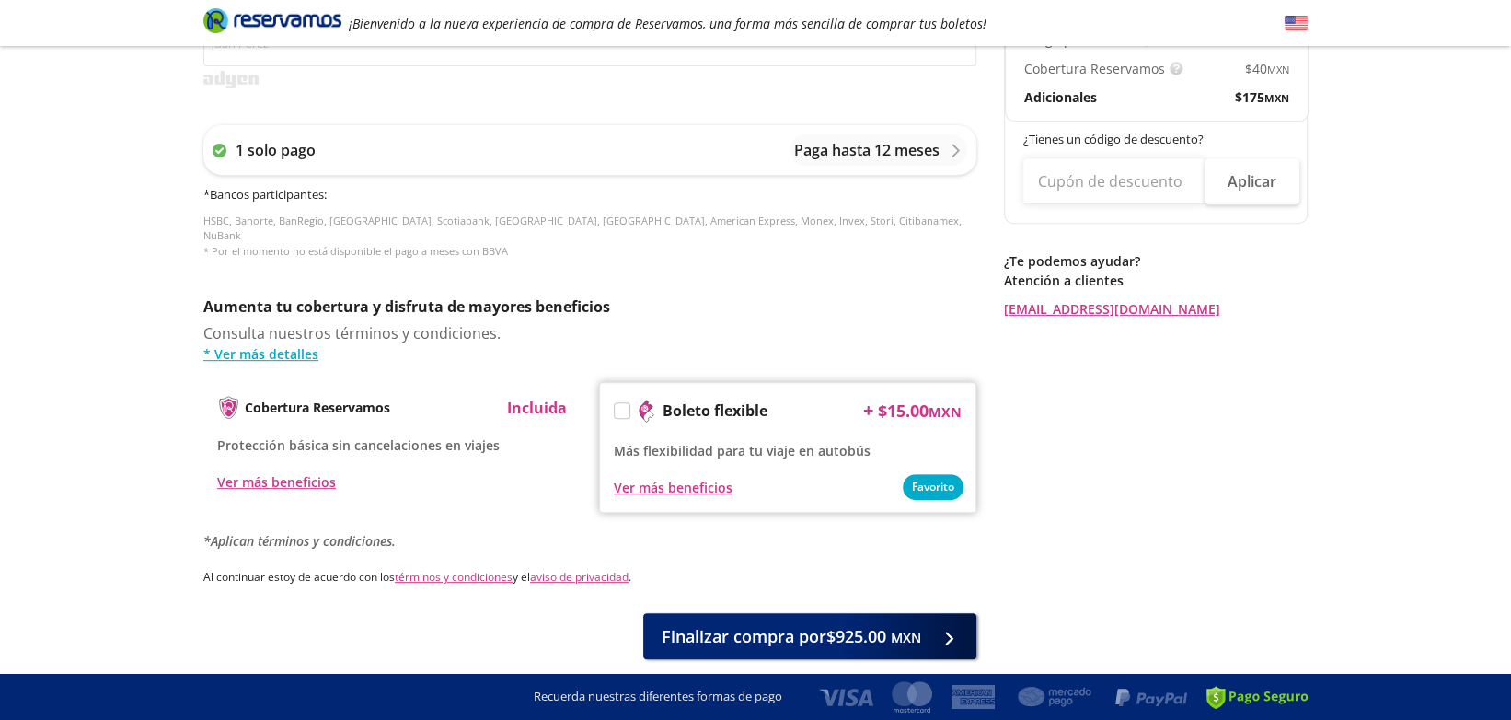
scroll to position [753, 0]
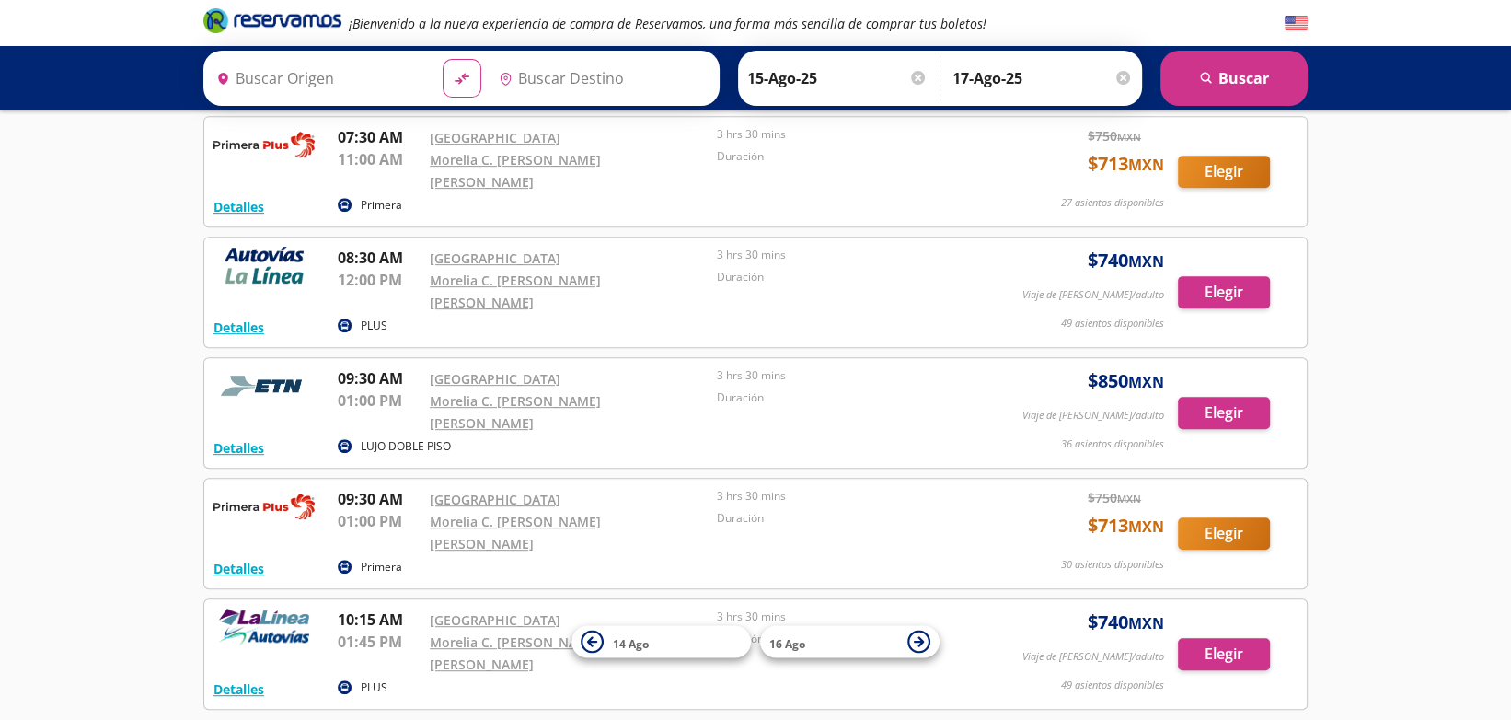
type input "[GEOGRAPHIC_DATA], [GEOGRAPHIC_DATA]"
type input "Morelia C. [PERSON_NAME] [PERSON_NAME], [GEOGRAPHIC_DATA]"
